Goal: Find specific page/section: Find specific page/section

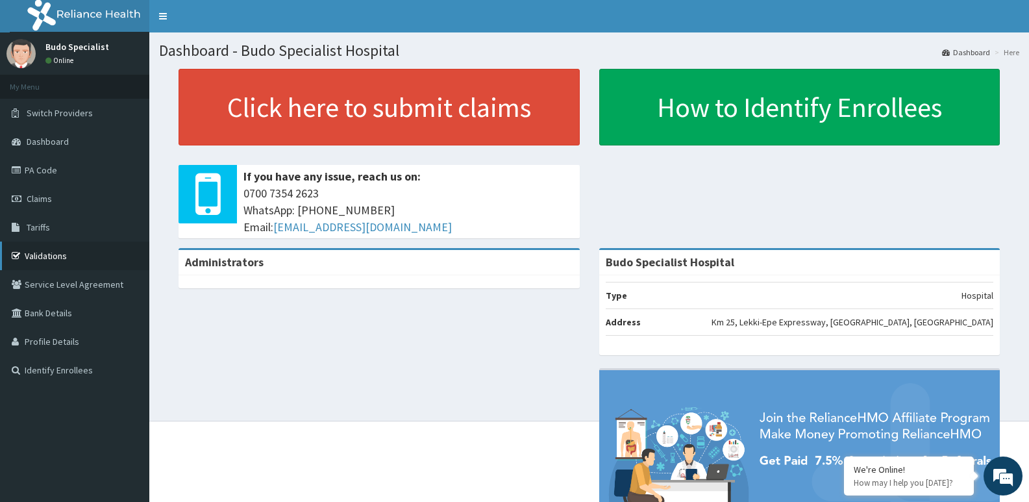
click at [42, 254] on link "Validations" at bounding box center [74, 255] width 149 height 29
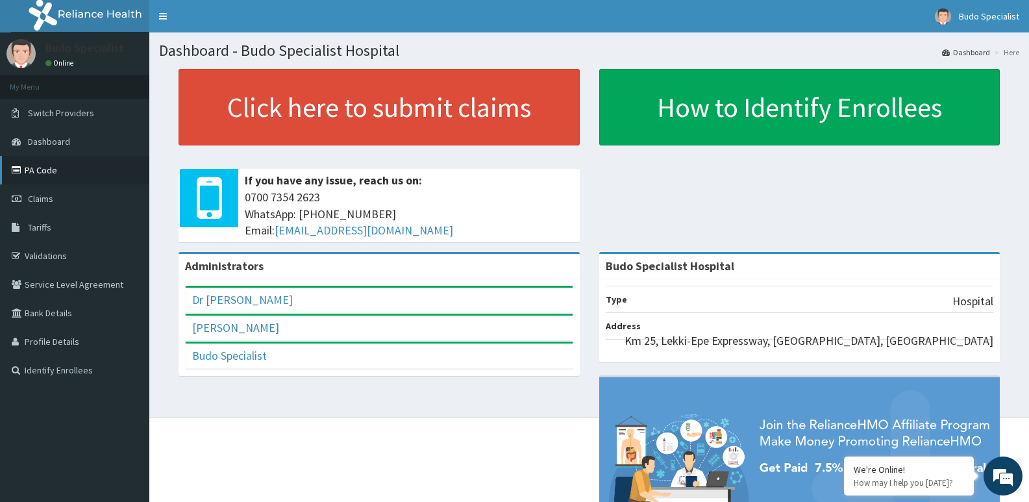
click at [38, 171] on link "PA Code" at bounding box center [74, 170] width 149 height 29
